Goal: Answer question/provide support

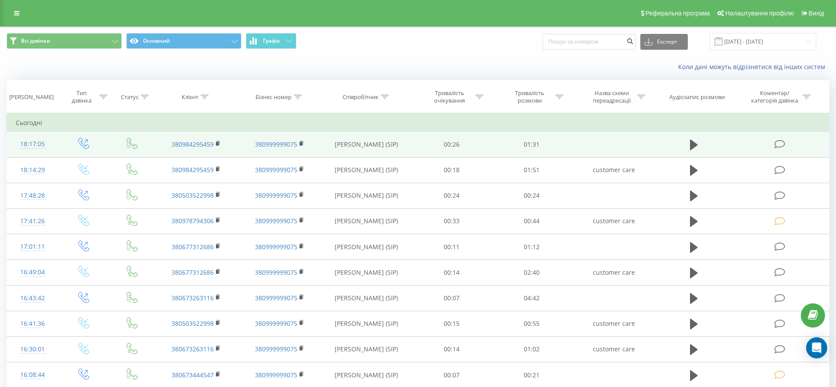
click at [776, 145] on icon at bounding box center [780, 143] width 11 height 9
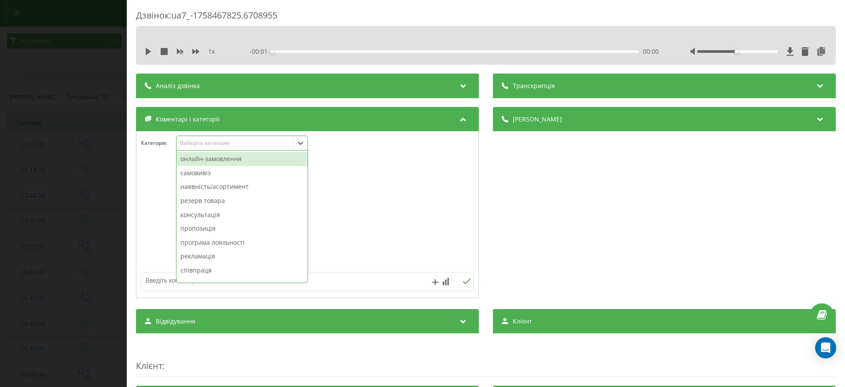
click at [218, 147] on div "Виберіть категорію" at bounding box center [234, 143] width 117 height 8
click at [222, 157] on div "онлайн-замовлення" at bounding box center [241, 159] width 131 height 14
click at [58, 170] on div "Дзвінок : ua7_-1758467825.6708955 1 x - 01:24 00:00 00:00 Транскрипція Для AI-а…" at bounding box center [422, 193] width 845 height 387
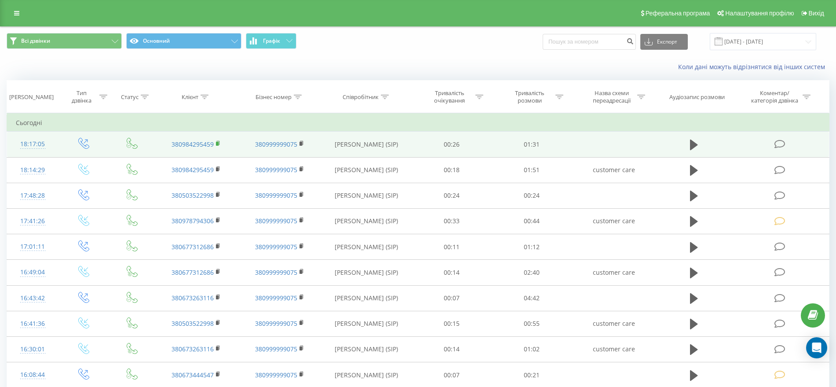
click at [218, 143] on rect at bounding box center [217, 144] width 3 height 4
click at [217, 144] on rect at bounding box center [217, 144] width 3 height 4
click at [219, 143] on icon at bounding box center [218, 143] width 5 height 6
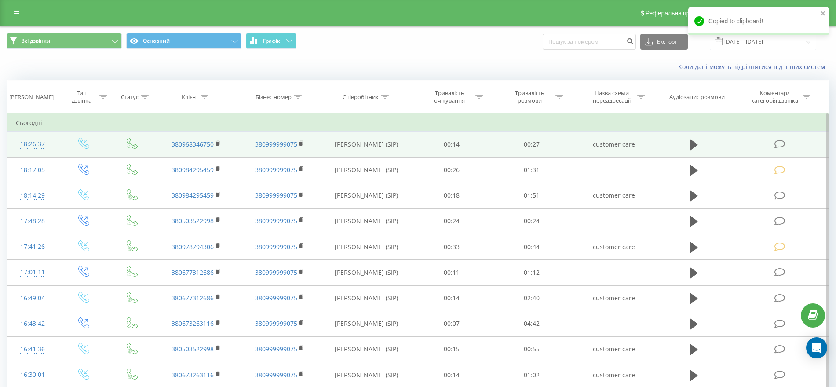
click at [778, 141] on icon at bounding box center [780, 143] width 11 height 9
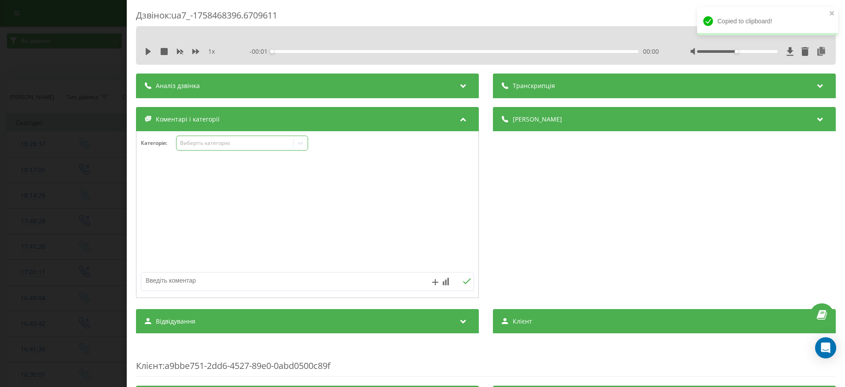
click at [205, 145] on div "Виберіть категорію" at bounding box center [235, 142] width 110 height 7
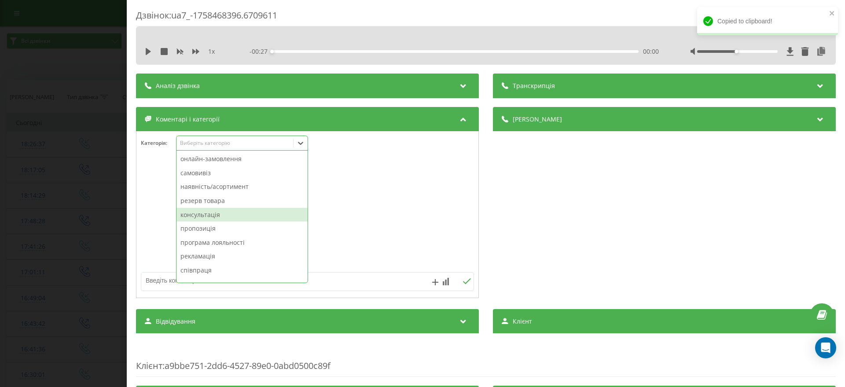
click at [208, 209] on div "консультація" at bounding box center [241, 215] width 131 height 14
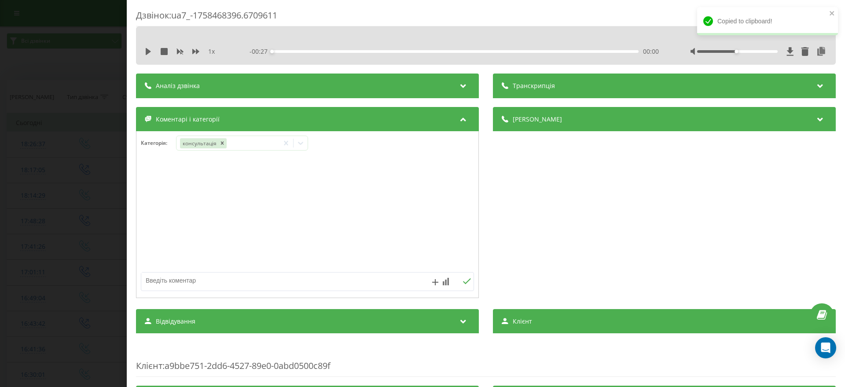
click at [0, 196] on div "Дзвінок : ua7_-1758468396.6709611 1 x - 00:27 00:00 00:00 Транскрипція Для AI-а…" at bounding box center [422, 193] width 845 height 387
